Goal: Obtain resource: Download file/media

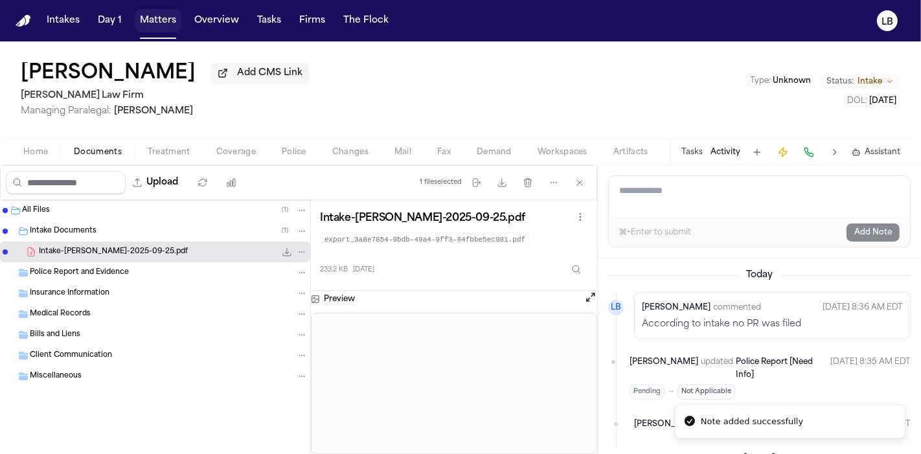
drag, startPoint x: 0, startPoint y: 0, endPoint x: 144, endPoint y: 1, distance: 143.7
click at [152, 24] on button "Matters" at bounding box center [158, 20] width 47 height 23
click at [149, 16] on button "Matters" at bounding box center [158, 20] width 47 height 23
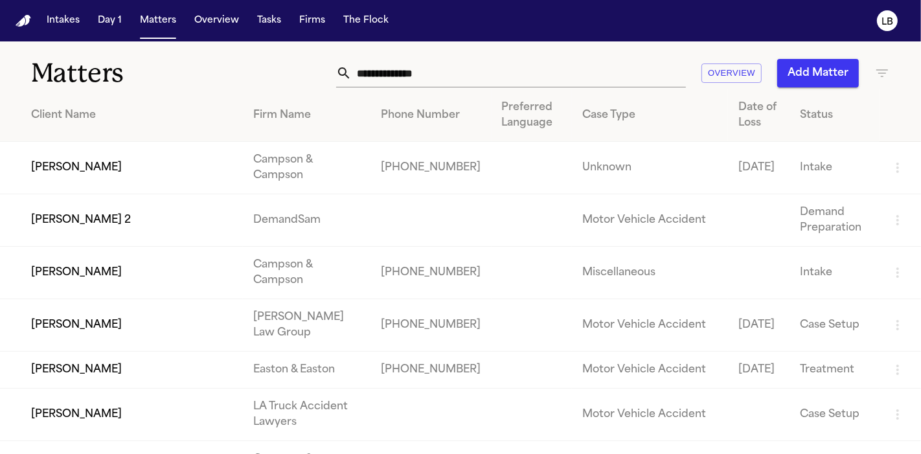
click at [399, 65] on input "text" at bounding box center [519, 73] width 334 height 28
click at [397, 74] on input "text" at bounding box center [519, 73] width 334 height 28
type input "****"
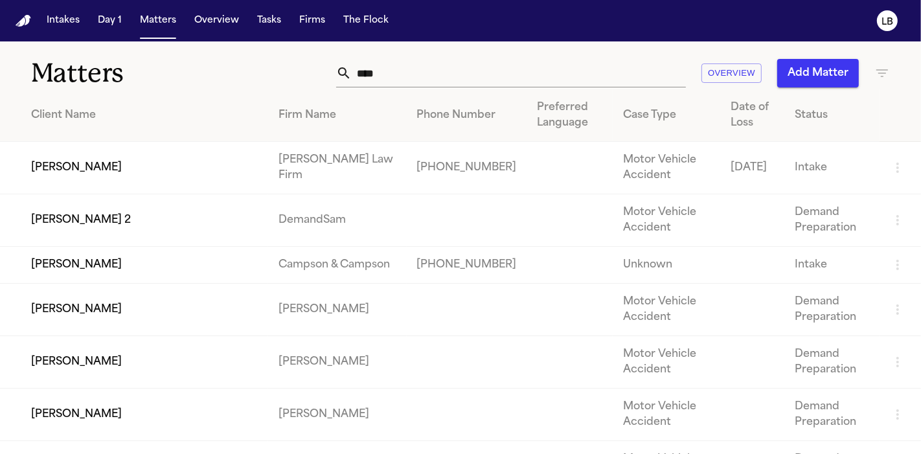
click at [397, 74] on input "****" at bounding box center [519, 73] width 334 height 28
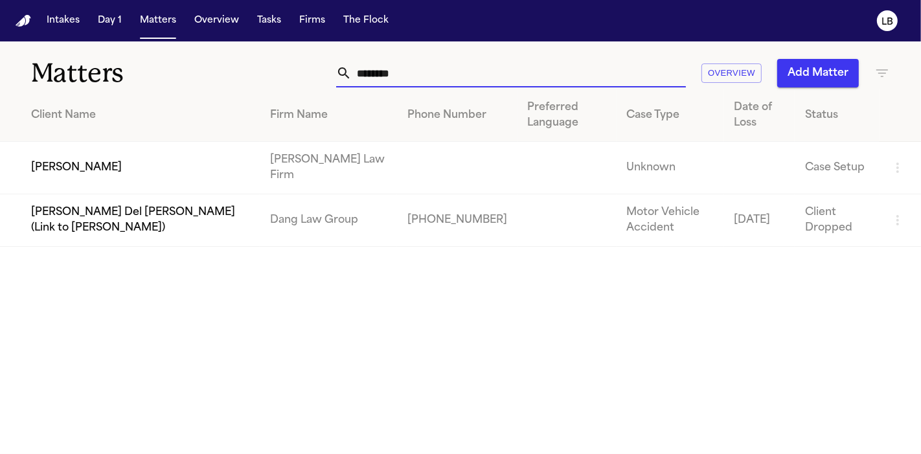
type input "********"
click at [179, 168] on td "[PERSON_NAME]" at bounding box center [130, 168] width 260 height 52
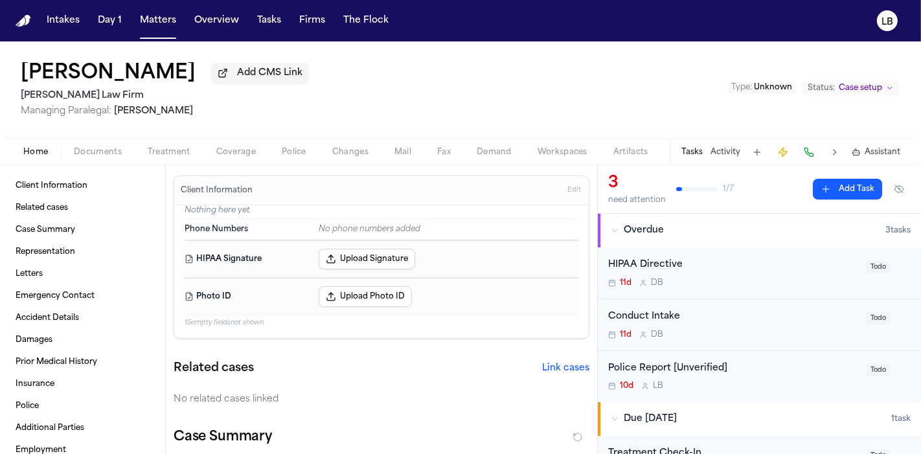
click at [80, 149] on span "Documents" at bounding box center [98, 152] width 48 height 10
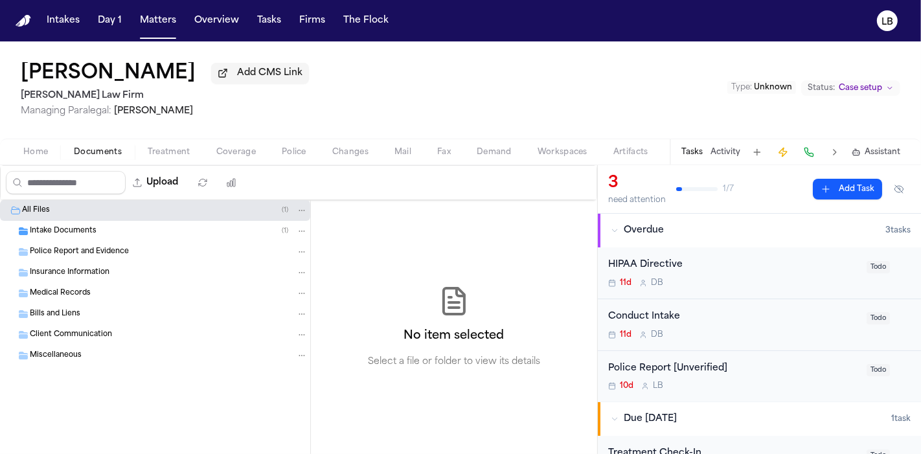
click at [52, 151] on button "Home" at bounding box center [35, 152] width 50 height 16
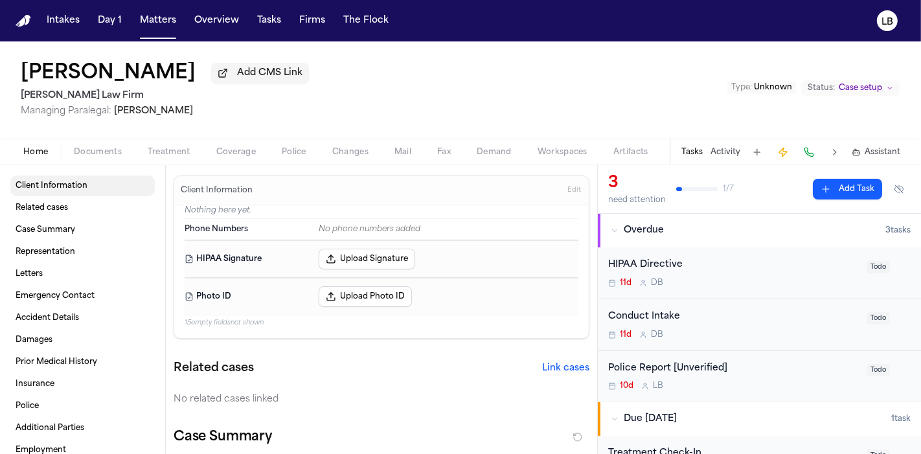
click at [56, 189] on span "Client Information" at bounding box center [52, 186] width 72 height 10
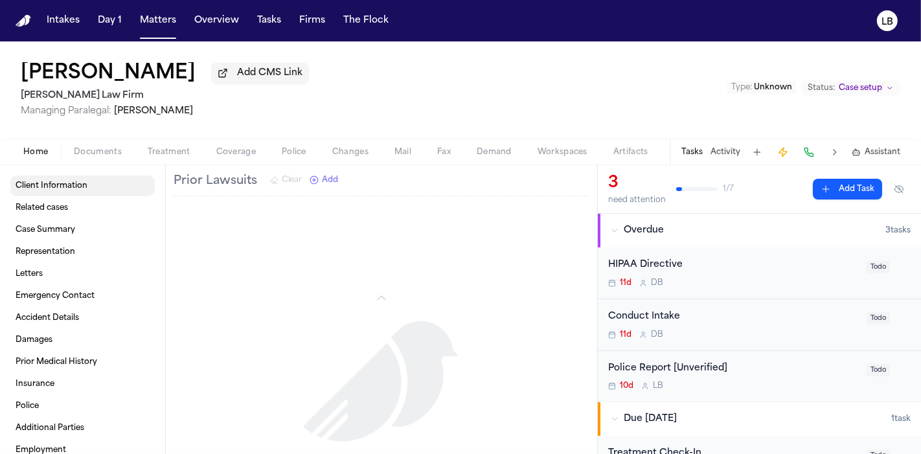
click at [68, 190] on span "Client Information" at bounding box center [52, 186] width 72 height 10
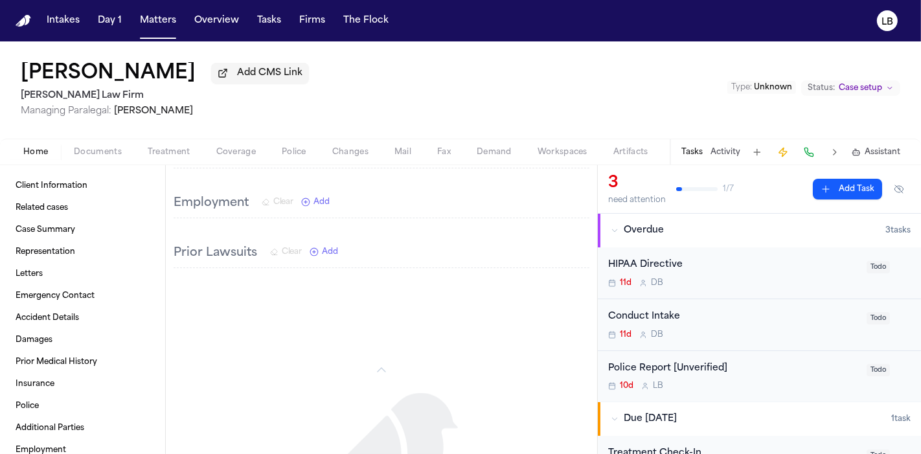
scroll to position [1220, 0]
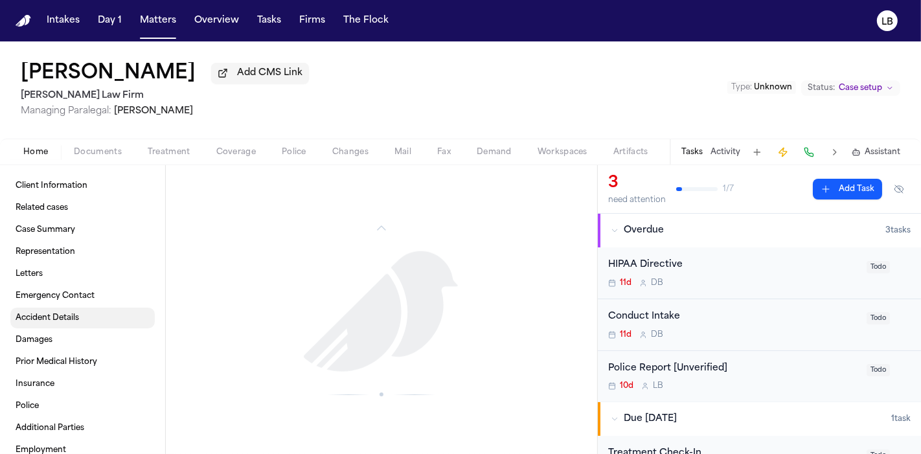
click at [94, 321] on link "Accident Details" at bounding box center [82, 317] width 144 height 21
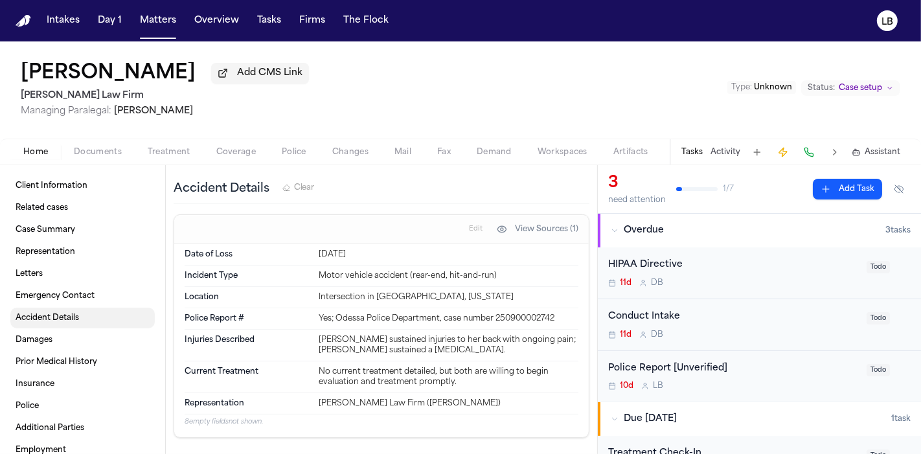
scroll to position [536, 0]
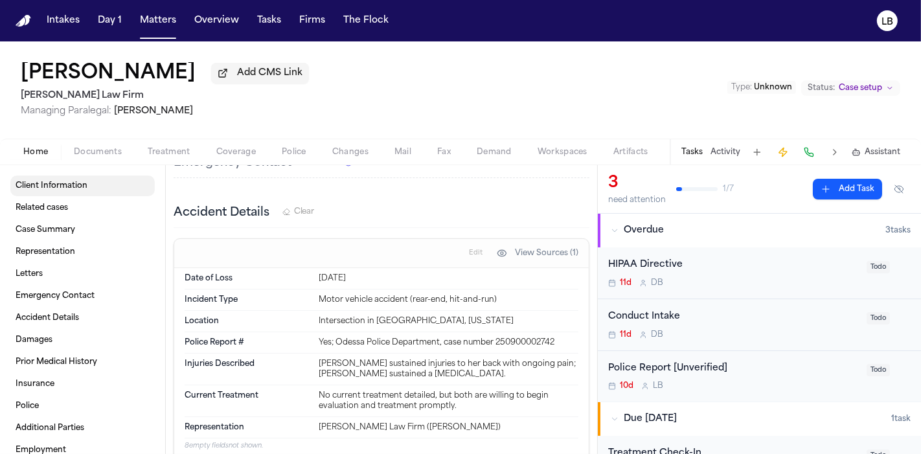
click at [83, 183] on span "Client Information" at bounding box center [52, 186] width 72 height 10
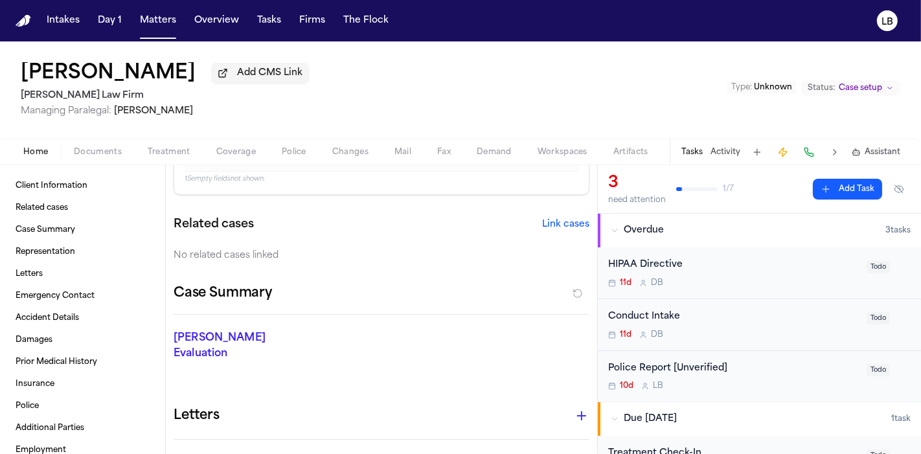
scroll to position [216, 0]
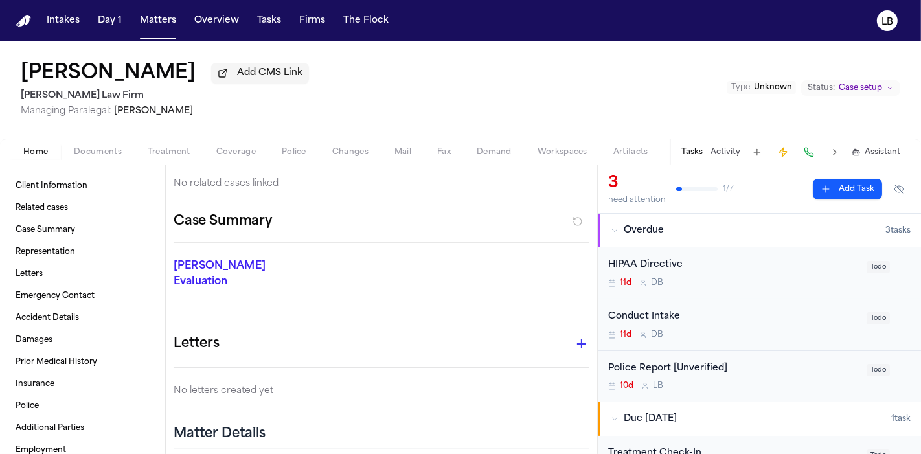
click at [101, 148] on span "Documents" at bounding box center [98, 152] width 48 height 10
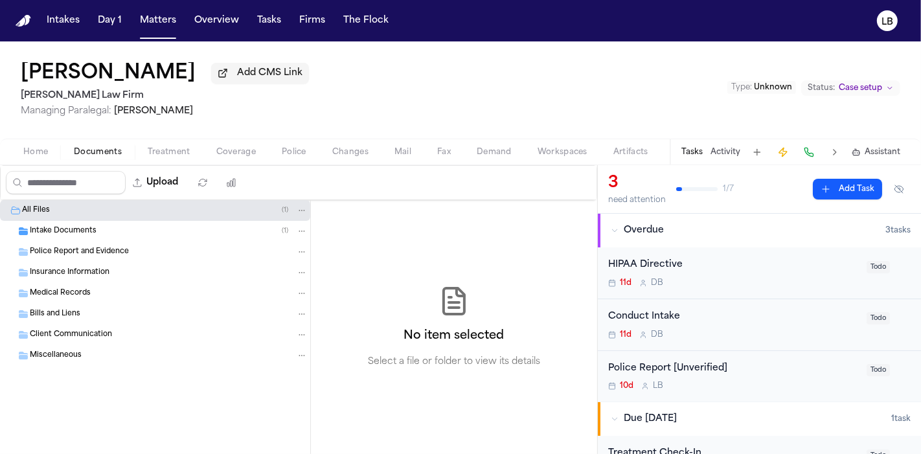
click at [88, 229] on span "Intake Documents" at bounding box center [63, 231] width 67 height 11
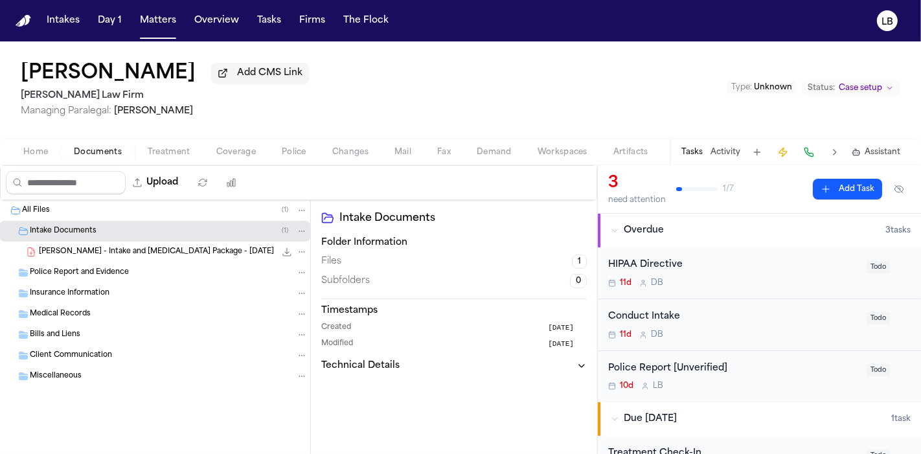
click at [100, 247] on span "[PERSON_NAME] - Intake and [MEDICAL_DATA] Package - [DATE]" at bounding box center [156, 252] width 235 height 11
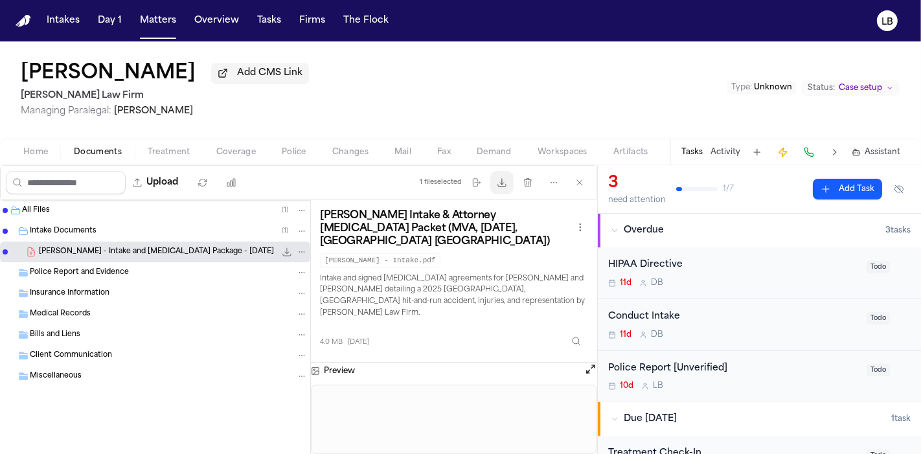
click at [505, 190] on button "Download files" at bounding box center [501, 182] width 23 height 23
click at [737, 149] on button "Activity" at bounding box center [725, 152] width 30 height 10
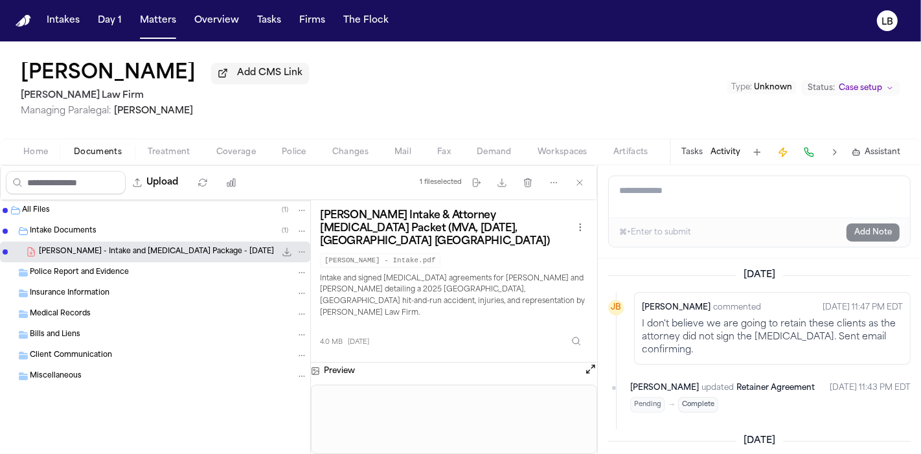
click at [654, 198] on textarea "Add a note to this matter" at bounding box center [759, 196] width 301 height 41
type textarea "*"
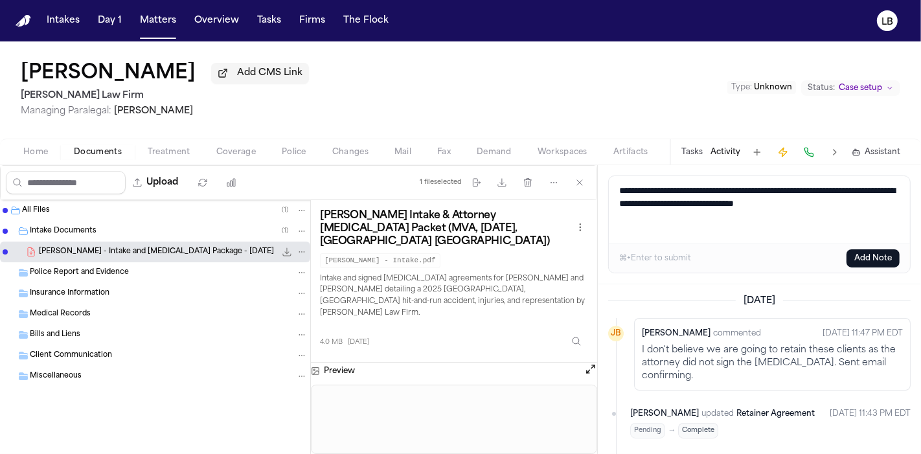
type textarea "**********"
click at [864, 257] on button "Add Note" at bounding box center [872, 258] width 53 height 18
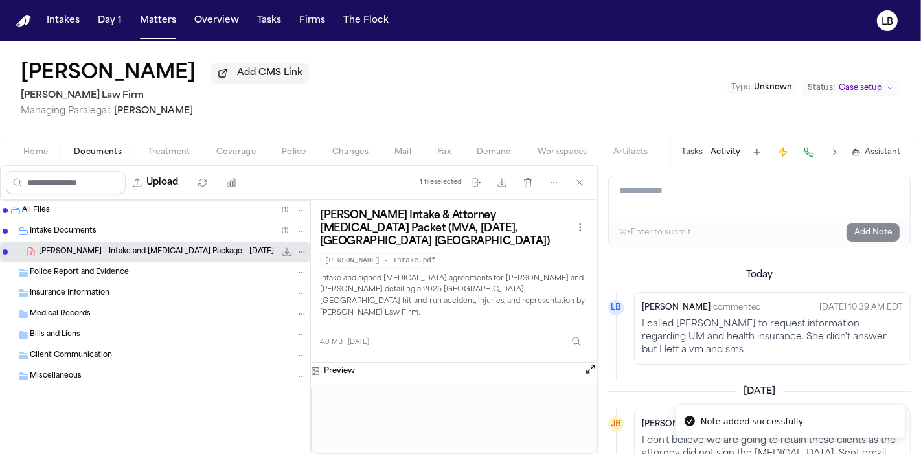
click at [170, 16] on button "Matters" at bounding box center [158, 20] width 47 height 23
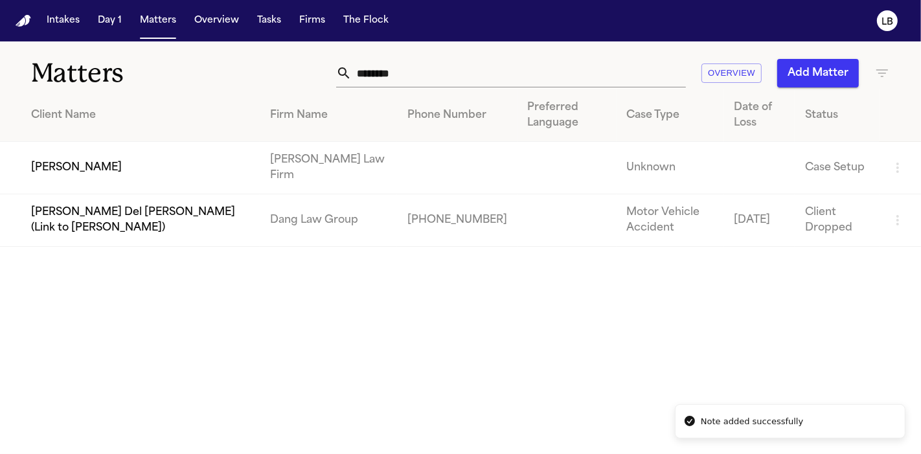
click at [544, 77] on input "********" at bounding box center [519, 73] width 334 height 28
click at [558, 73] on input "****" at bounding box center [519, 73] width 334 height 28
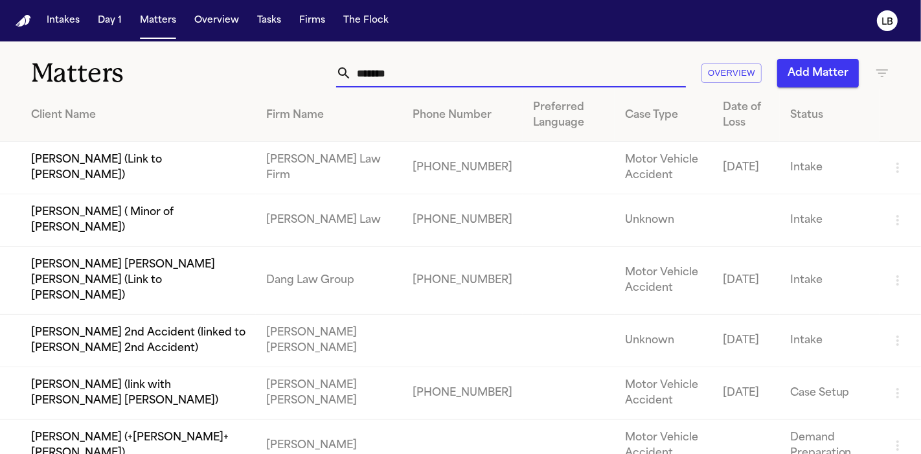
drag, startPoint x: 434, startPoint y: 67, endPoint x: 169, endPoint y: 104, distance: 268.0
click at [170, 106] on div "Matters ******* Overview Add Matter Client Name Firm Name Phone Number Preferre…" at bounding box center [460, 256] width 921 height 430
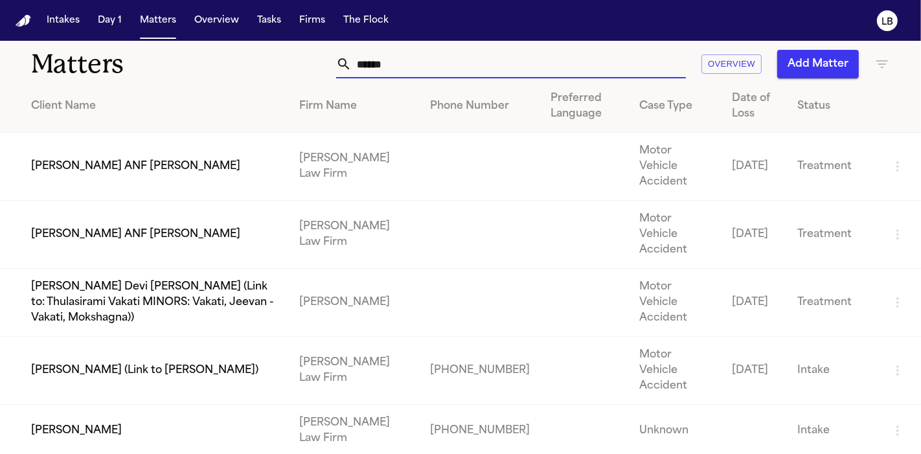
scroll to position [129, 0]
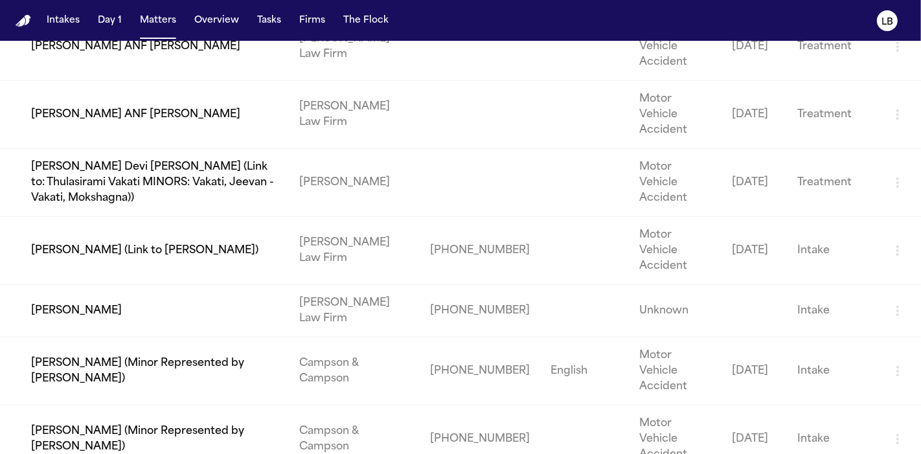
type input "******"
click at [121, 285] on td "[PERSON_NAME]" at bounding box center [144, 311] width 289 height 52
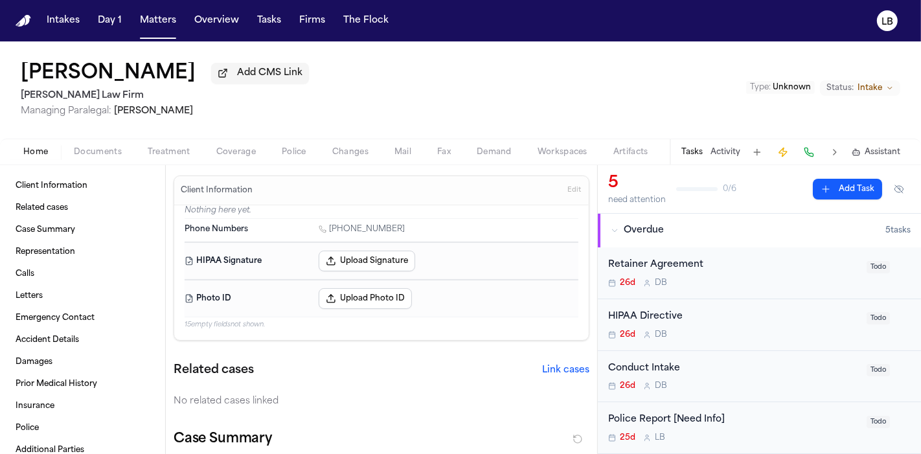
click at [101, 149] on span "Documents" at bounding box center [98, 152] width 48 height 10
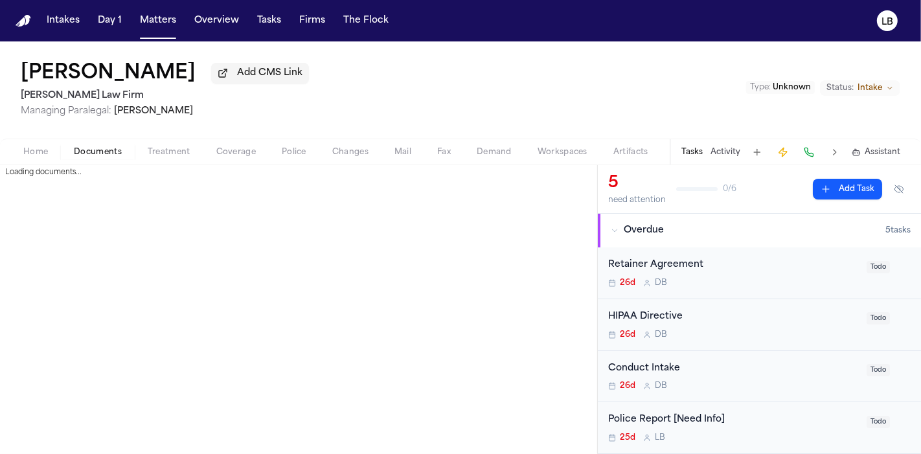
click at [101, 149] on span "Documents" at bounding box center [98, 152] width 48 height 10
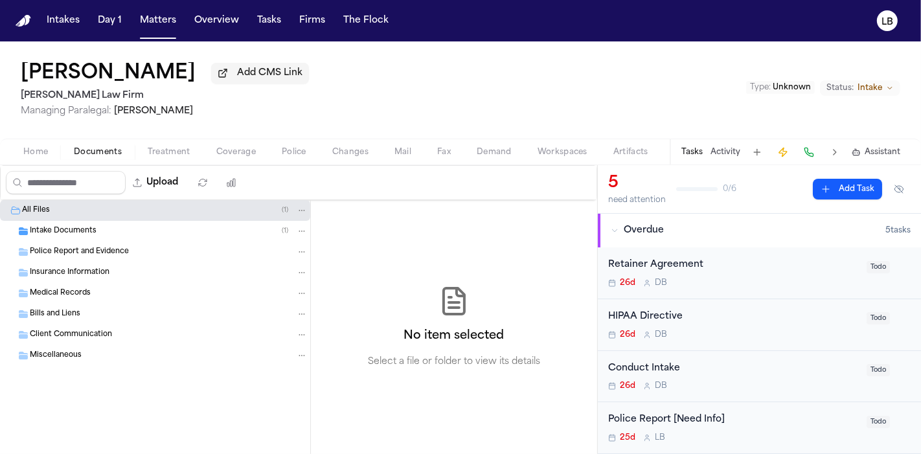
click at [96, 221] on div "Intake Documents ( 1 )" at bounding box center [155, 231] width 310 height 21
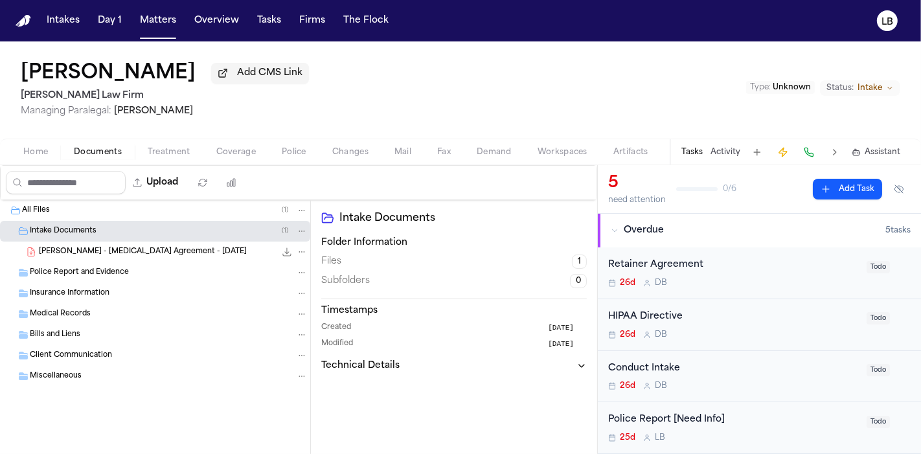
click at [175, 254] on span "[PERSON_NAME] - [MEDICAL_DATA] Agreement - [DATE]" at bounding box center [143, 252] width 208 height 11
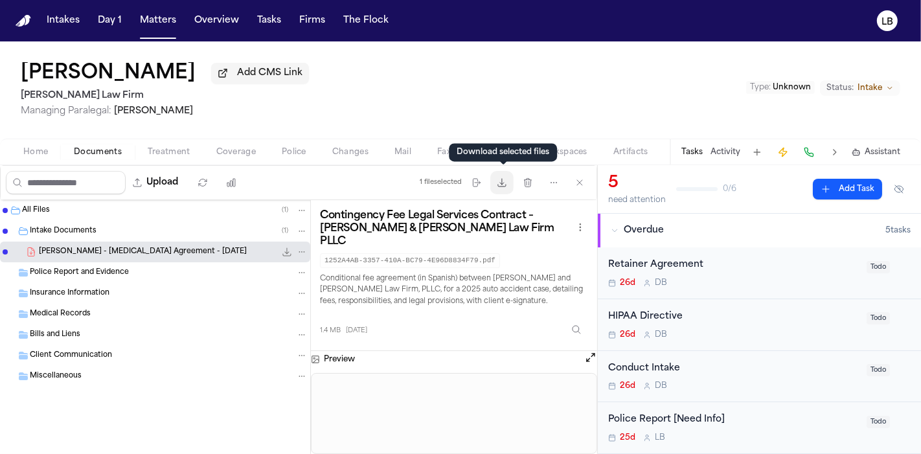
click at [509, 191] on button "Download files" at bounding box center [501, 182] width 23 height 23
click at [38, 152] on span "Home" at bounding box center [35, 152] width 25 height 10
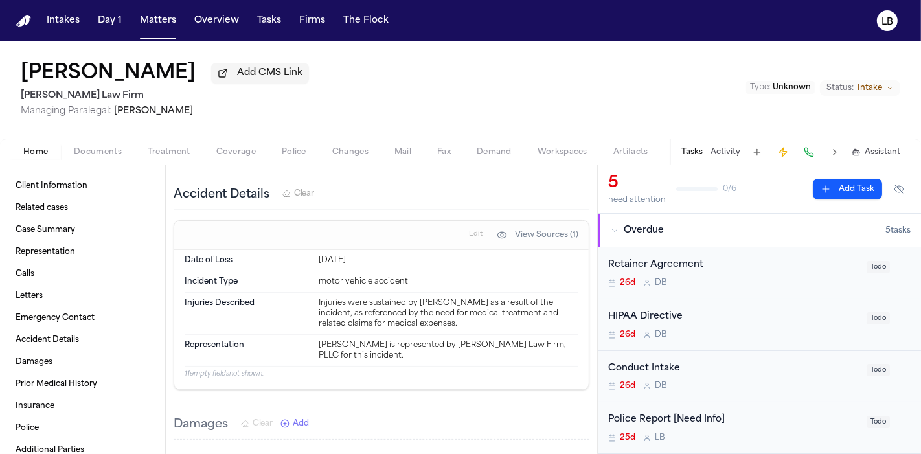
scroll to position [688, 0]
click at [56, 152] on button "Home" at bounding box center [35, 152] width 50 height 16
click at [50, 184] on span "Client Information" at bounding box center [52, 186] width 72 height 10
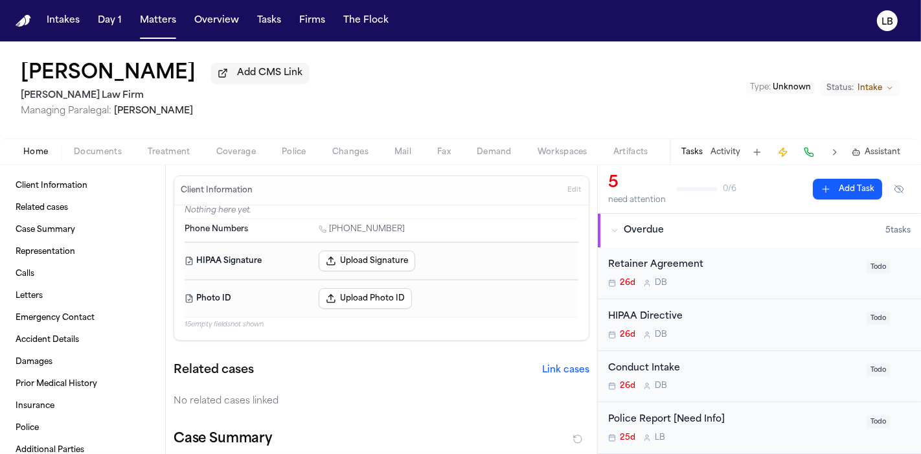
click at [333, 230] on link "[PHONE_NUMBER]" at bounding box center [361, 229] width 86 height 10
drag, startPoint x: 541, startPoint y: 89, endPoint x: 473, endPoint y: 95, distance: 67.6
click at [478, 91] on div "[PERSON_NAME] Add CMS Link [PERSON_NAME] Law Firm Managing Paralegal: [PERSON_N…" at bounding box center [460, 89] width 921 height 97
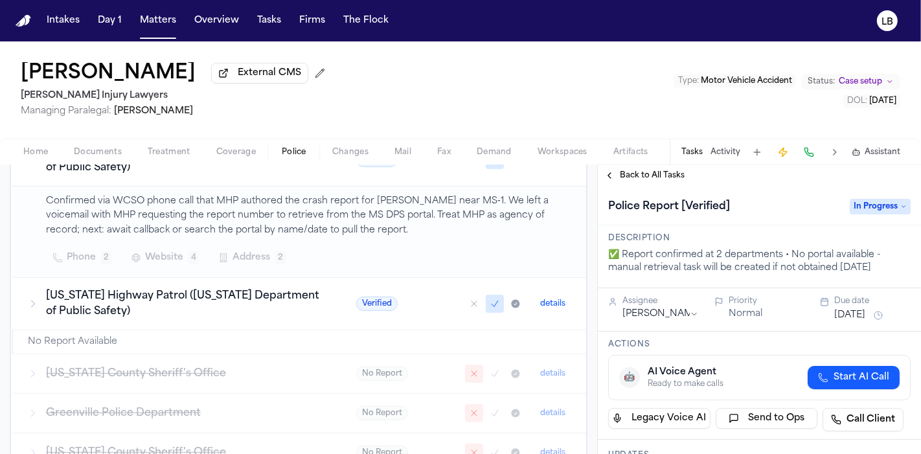
scroll to position [287, 0]
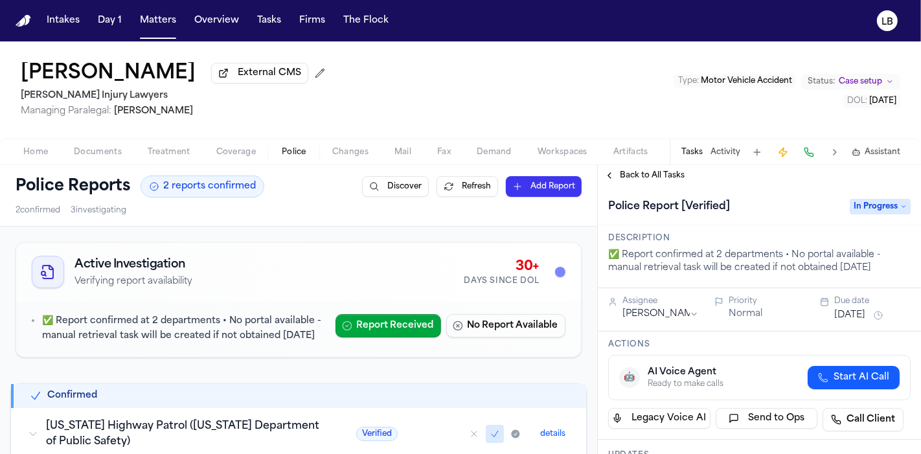
scroll to position [72, 0]
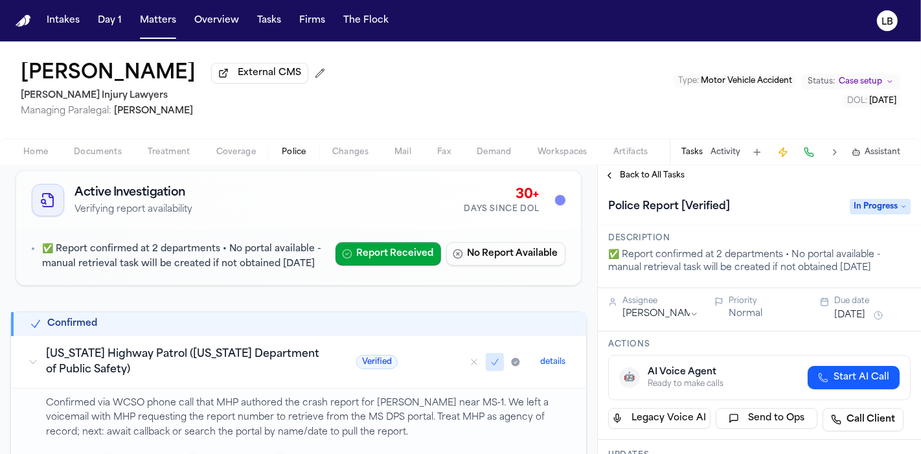
click at [91, 155] on span "Documents" at bounding box center [98, 152] width 48 height 10
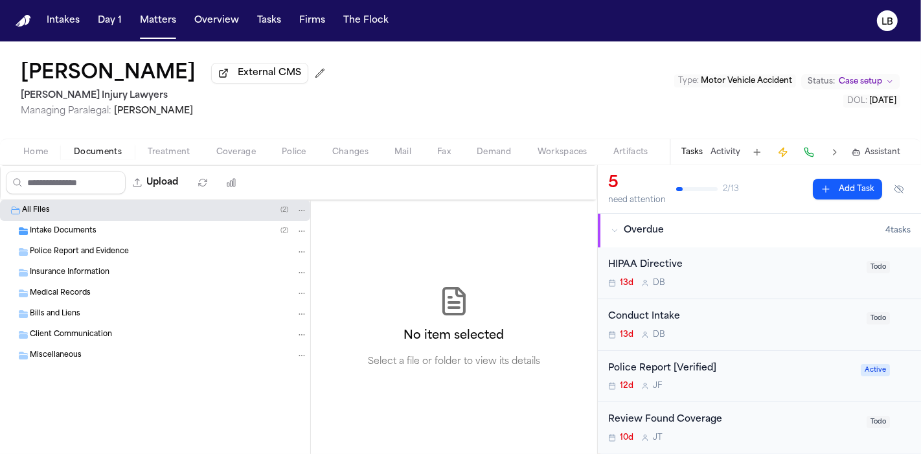
click at [79, 230] on span "Intake Documents" at bounding box center [63, 231] width 67 height 11
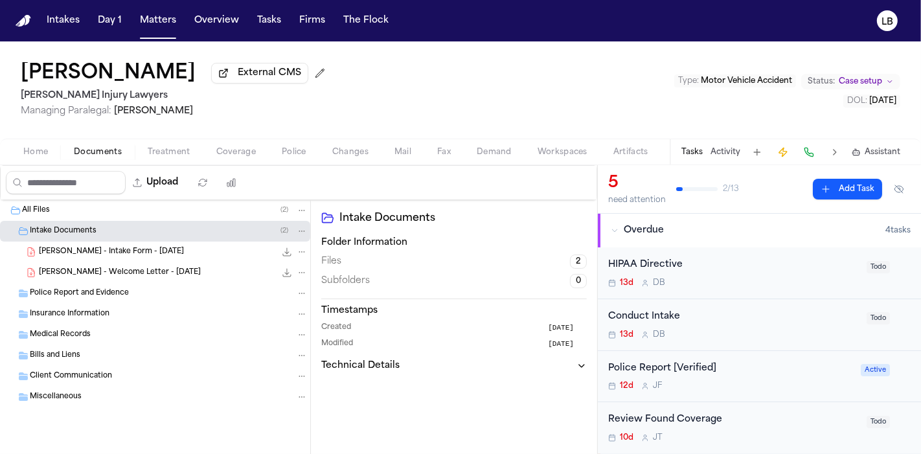
click at [168, 252] on div "A. Brodowski - Intake Form - 9.19.25 22.7 KB • PDF" at bounding box center [173, 251] width 269 height 13
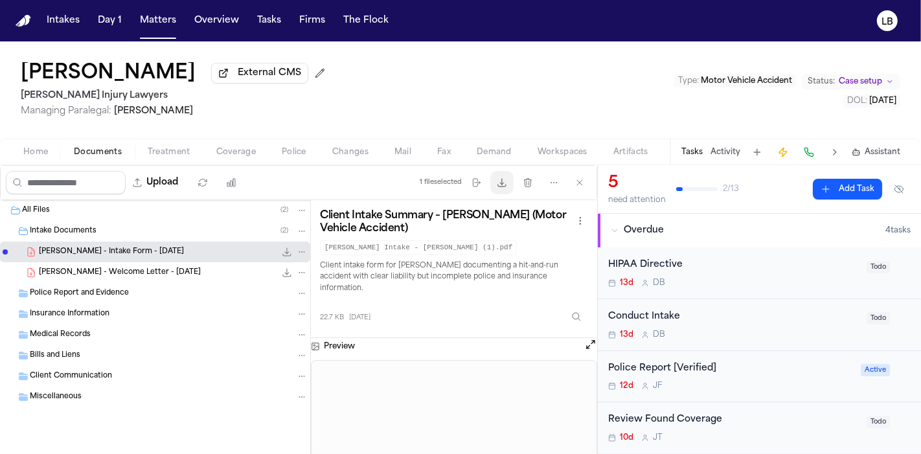
click at [497, 186] on button "Download files" at bounding box center [501, 182] width 23 height 23
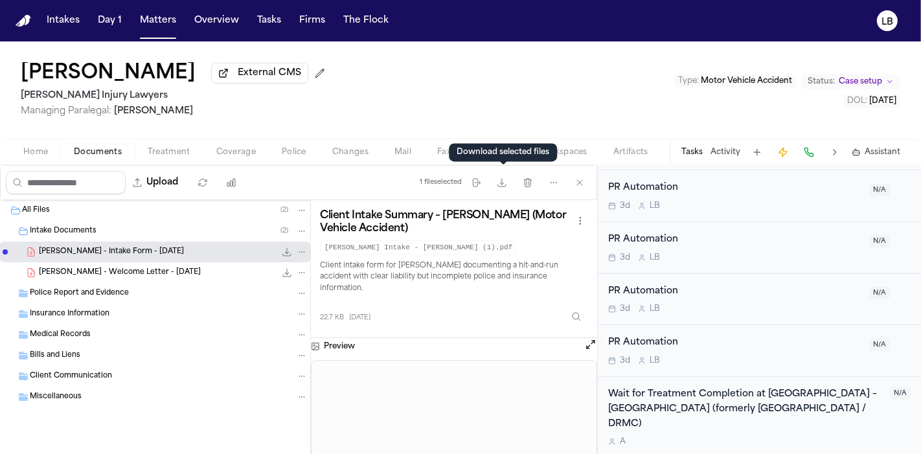
scroll to position [558, 0]
click at [35, 151] on span "Home" at bounding box center [35, 152] width 25 height 10
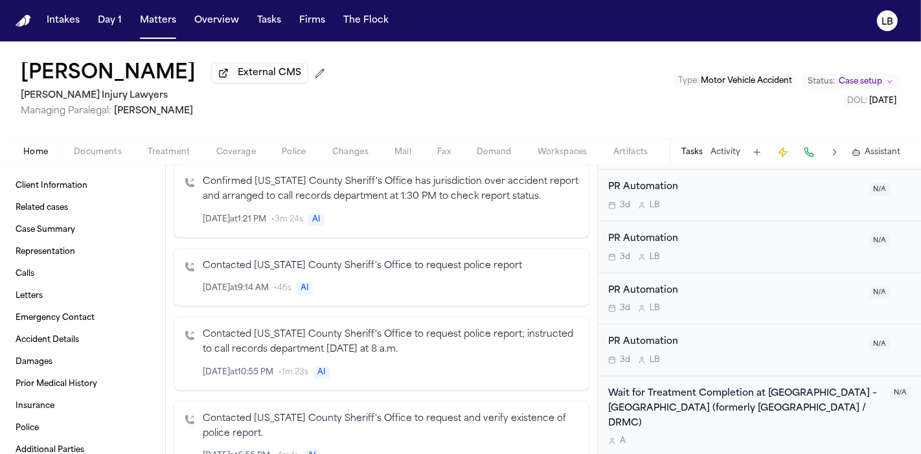
scroll to position [1007, 0]
